Goal: Transaction & Acquisition: Register for event/course

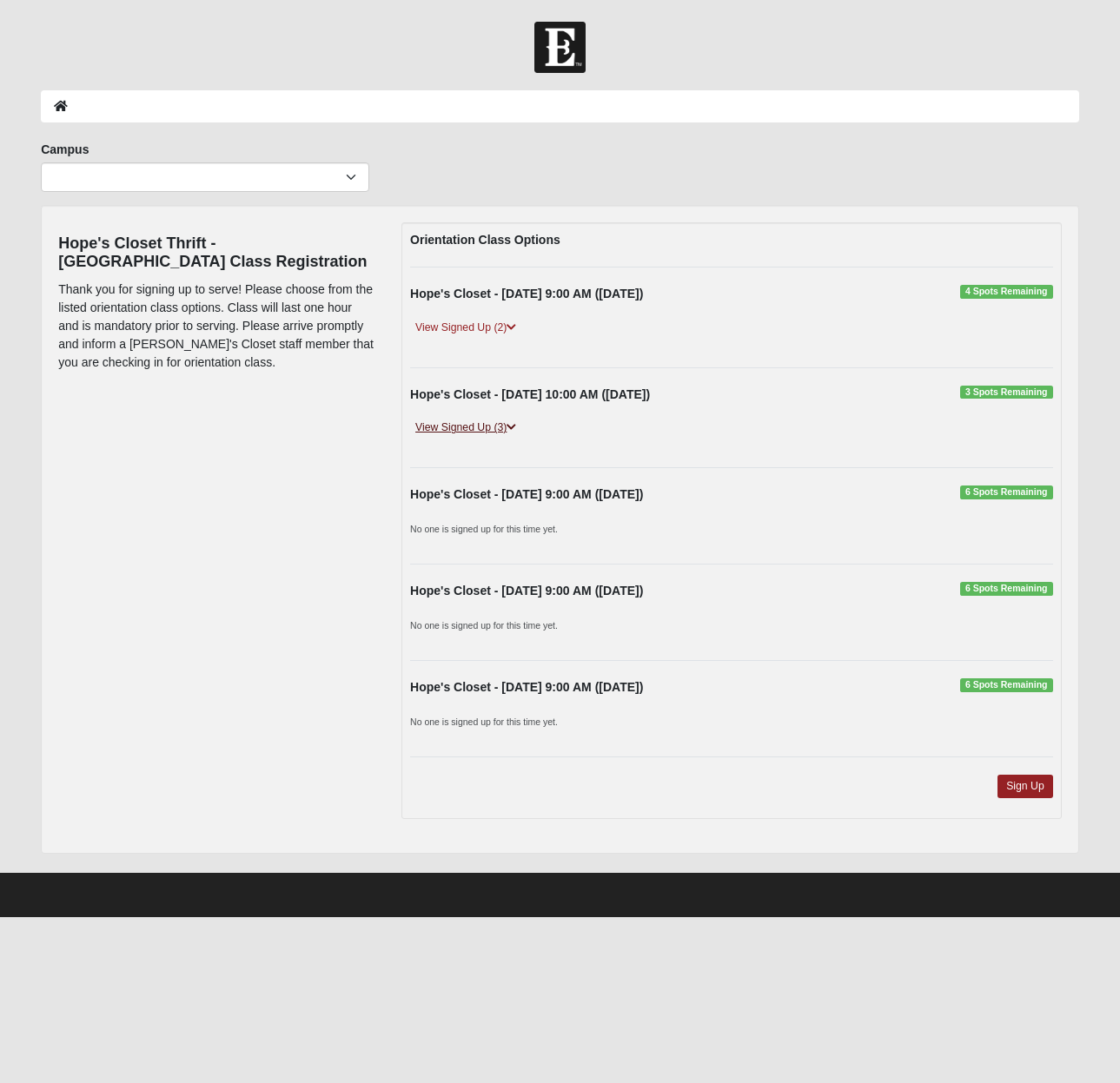
click at [484, 424] on link "View Signed Up (3)" at bounding box center [466, 427] width 111 height 18
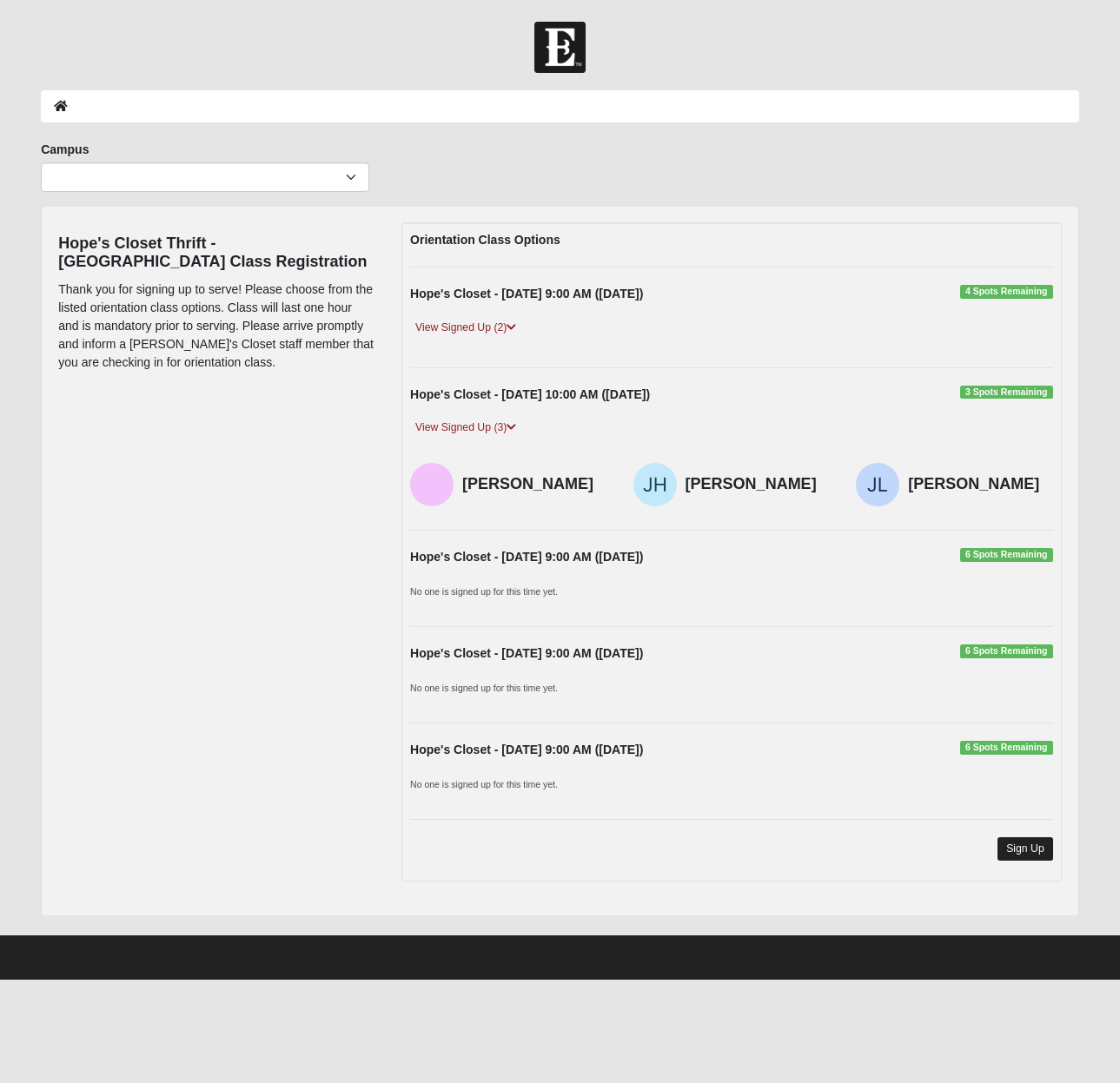
click at [1023, 840] on link "Sign Up" at bounding box center [1025, 849] width 56 height 23
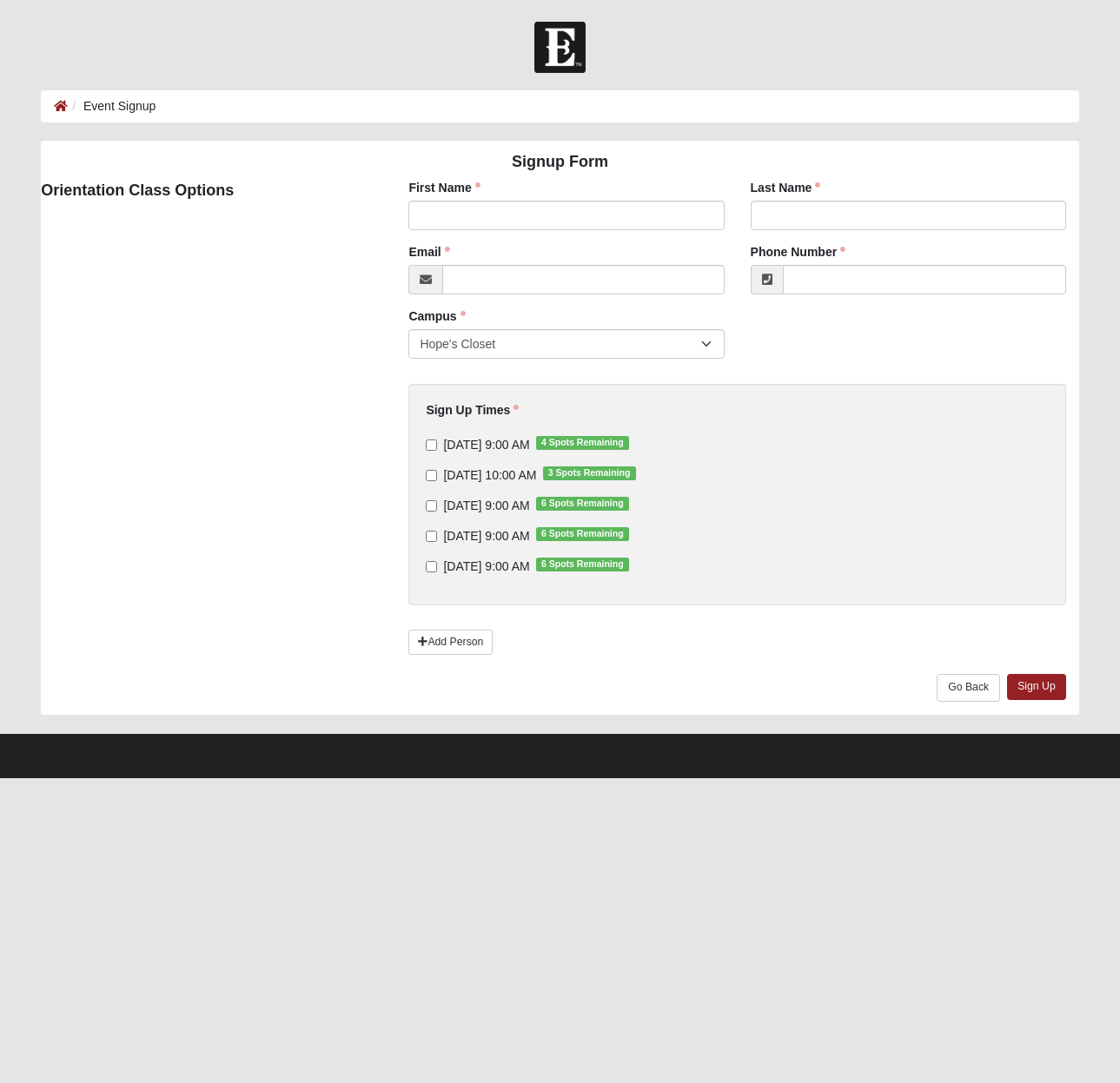
click at [426, 474] on input "10/4/2025 10:00 AM 3 Spots Remaining" at bounding box center [431, 476] width 12 height 12
checkbox input "true"
type input "Skydon"
type input "Reisinger"
type input "SKydonreisinger@gmail.com"
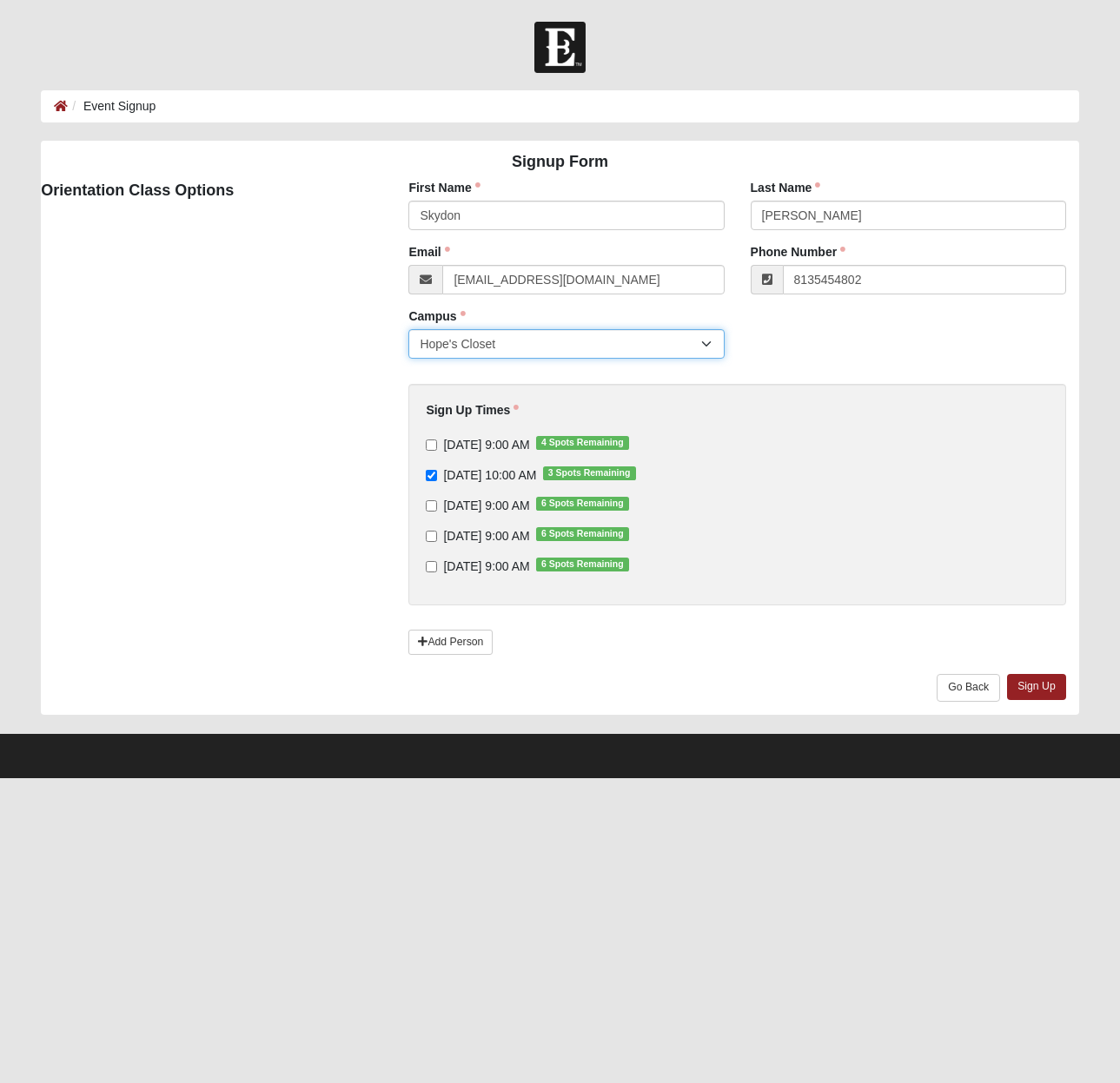
type input "(813) 545-4802"
click at [1051, 689] on link "Sign Up" at bounding box center [1037, 687] width 59 height 25
